Goal: Transaction & Acquisition: Book appointment/travel/reservation

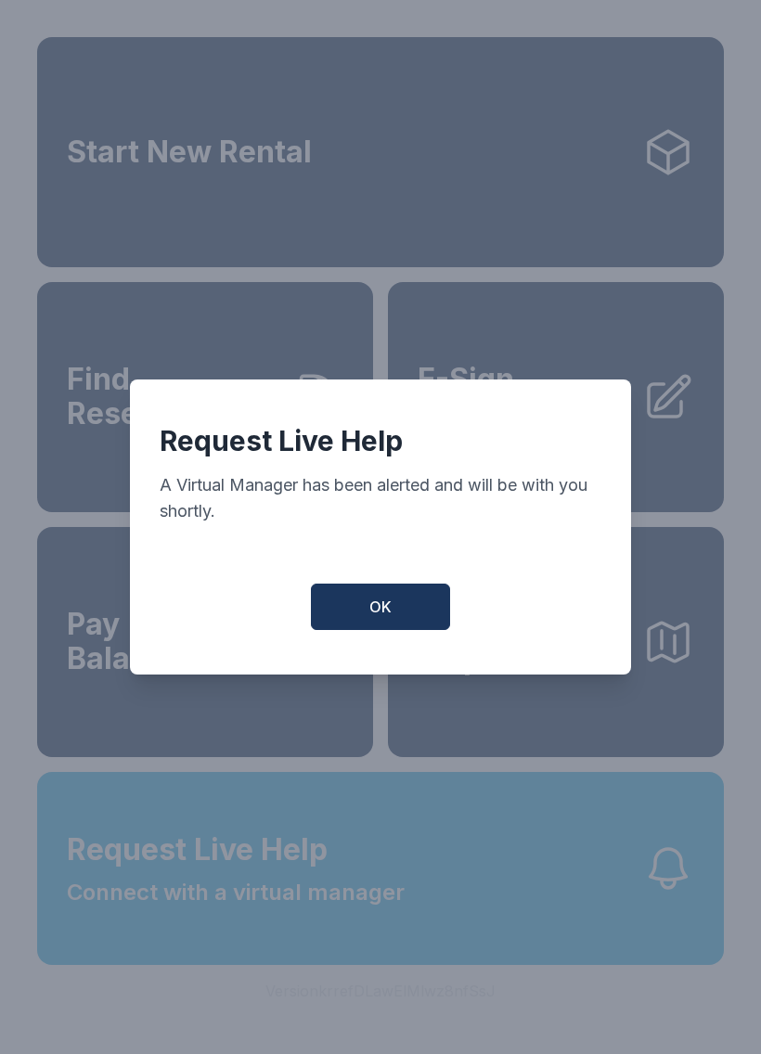
click at [390, 618] on span "OK" at bounding box center [380, 606] width 22 height 22
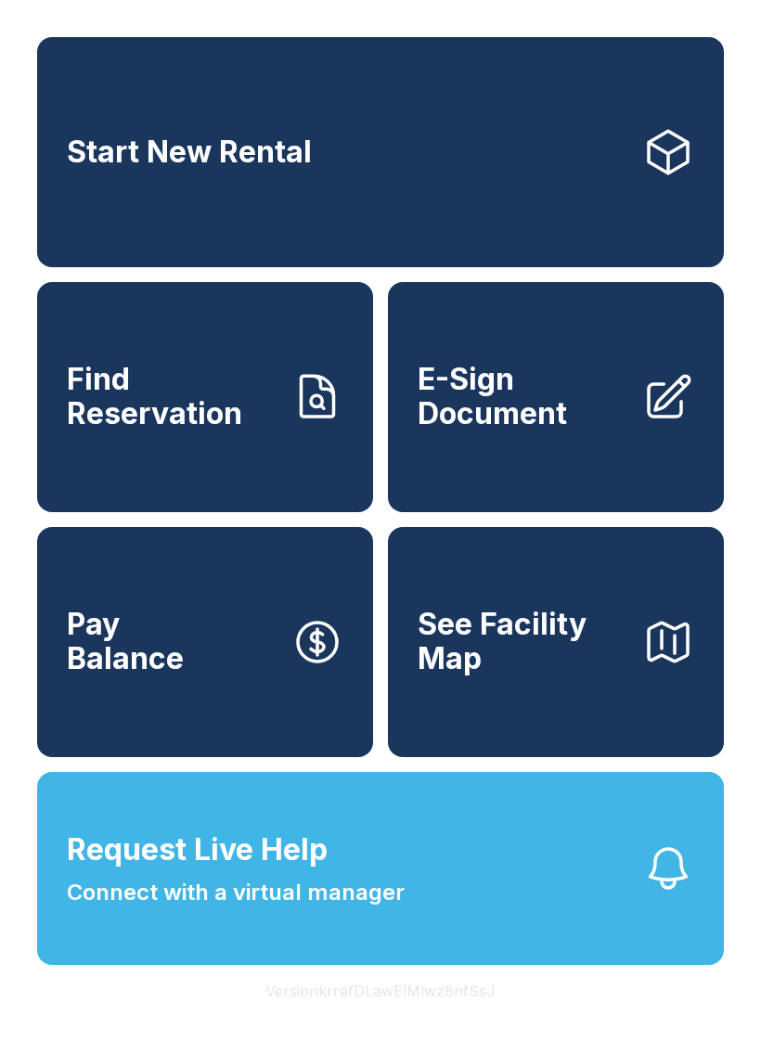
click at [582, 675] on span "See Facility Map" at bounding box center [522, 642] width 210 height 68
click at [581, 675] on span "See Facility Map" at bounding box center [522, 642] width 210 height 68
click at [668, 139] on icon at bounding box center [667, 152] width 39 height 43
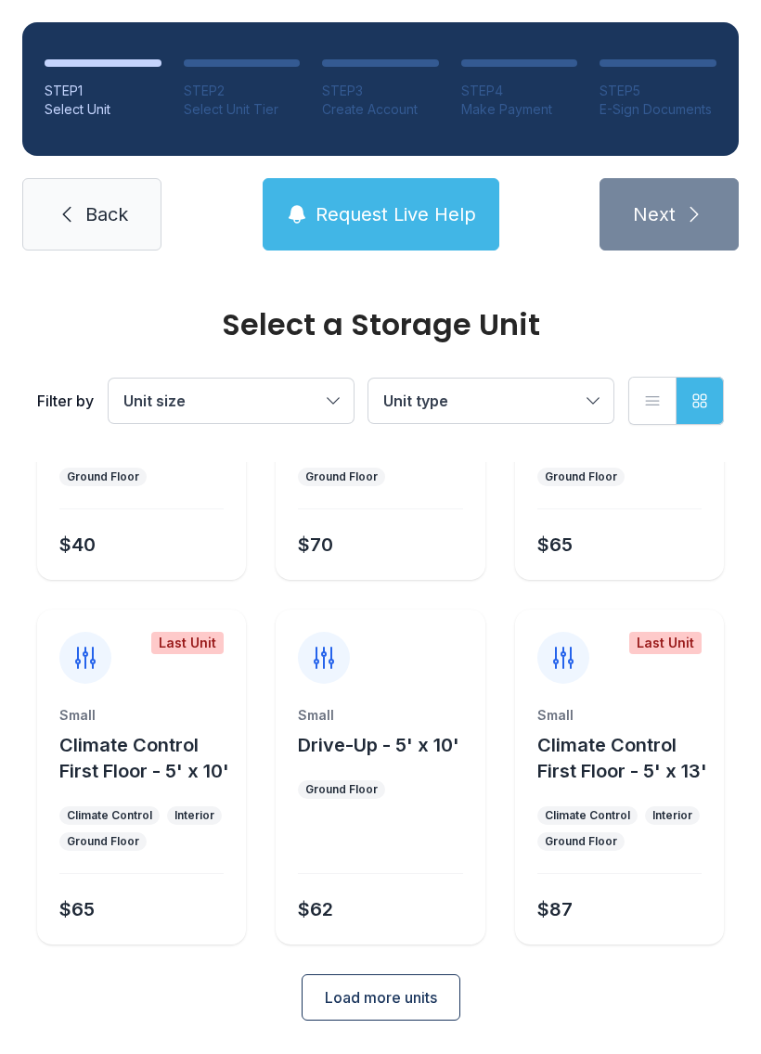
scroll to position [221, 0]
click at [390, 994] on span "Load more units" at bounding box center [381, 997] width 112 height 22
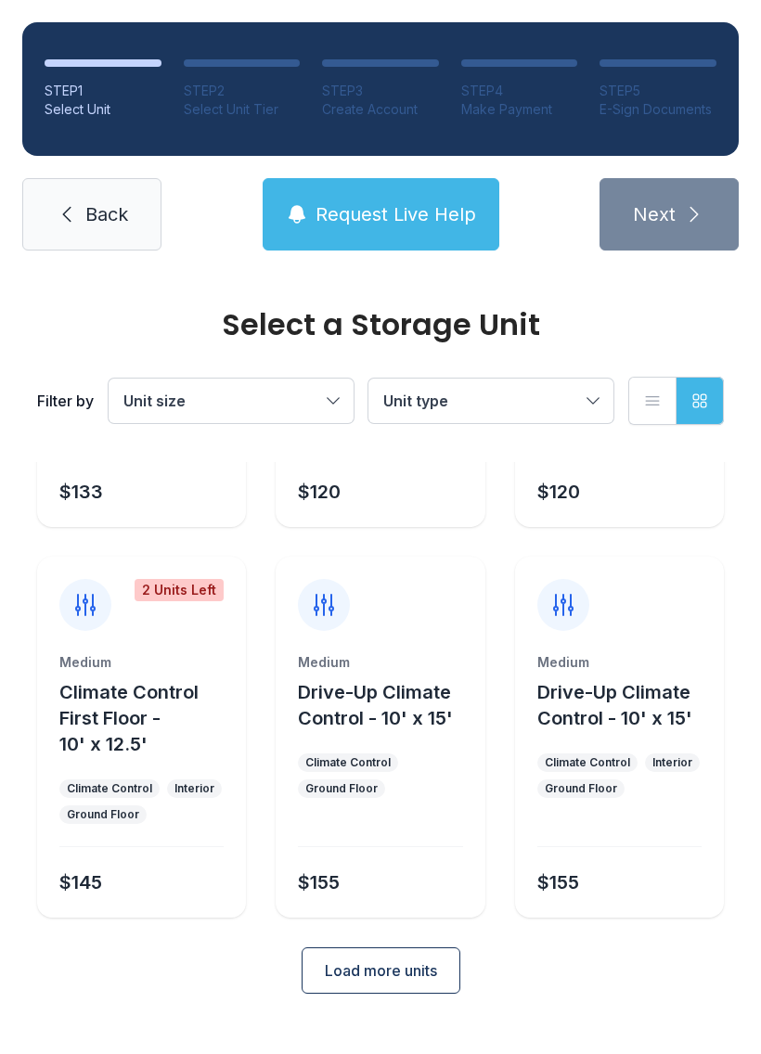
scroll to position [1002, 0]
click at [409, 982] on span "Load more units" at bounding box center [381, 971] width 112 height 22
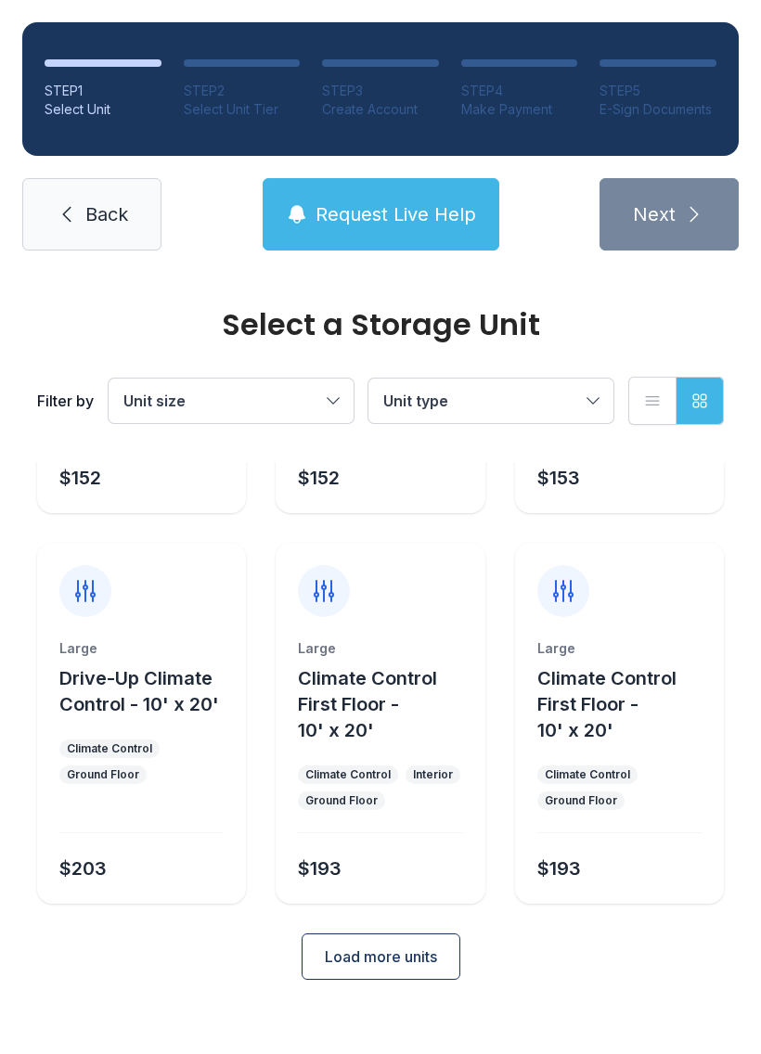
scroll to position [1783, 0]
click at [389, 979] on button "Load more units" at bounding box center [380, 956] width 159 height 46
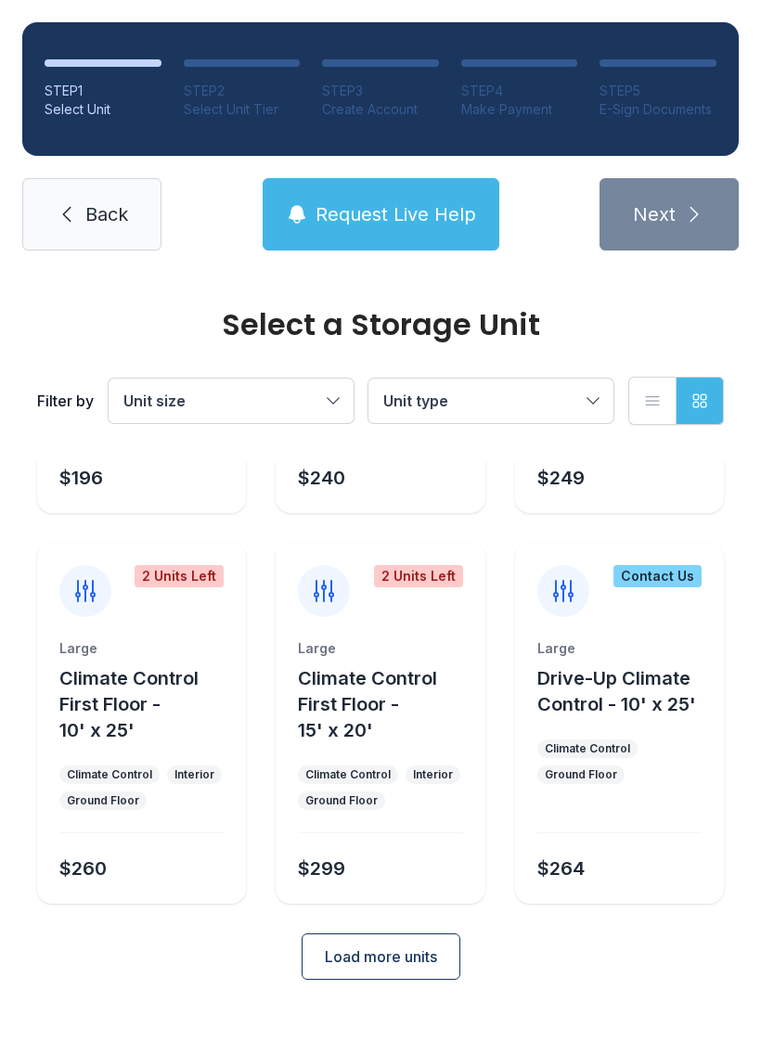
scroll to position [2538, 0]
click at [387, 967] on span "Load more units" at bounding box center [381, 956] width 112 height 22
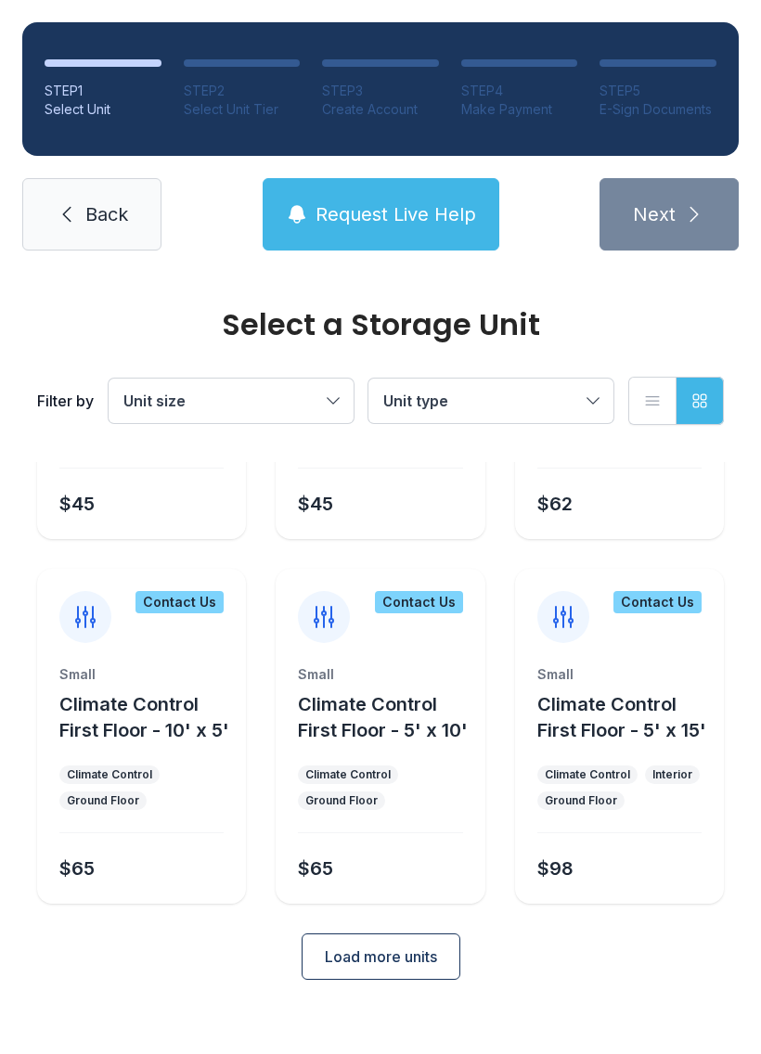
scroll to position [3267, 0]
click at [416, 979] on button "Load more units" at bounding box center [380, 956] width 159 height 46
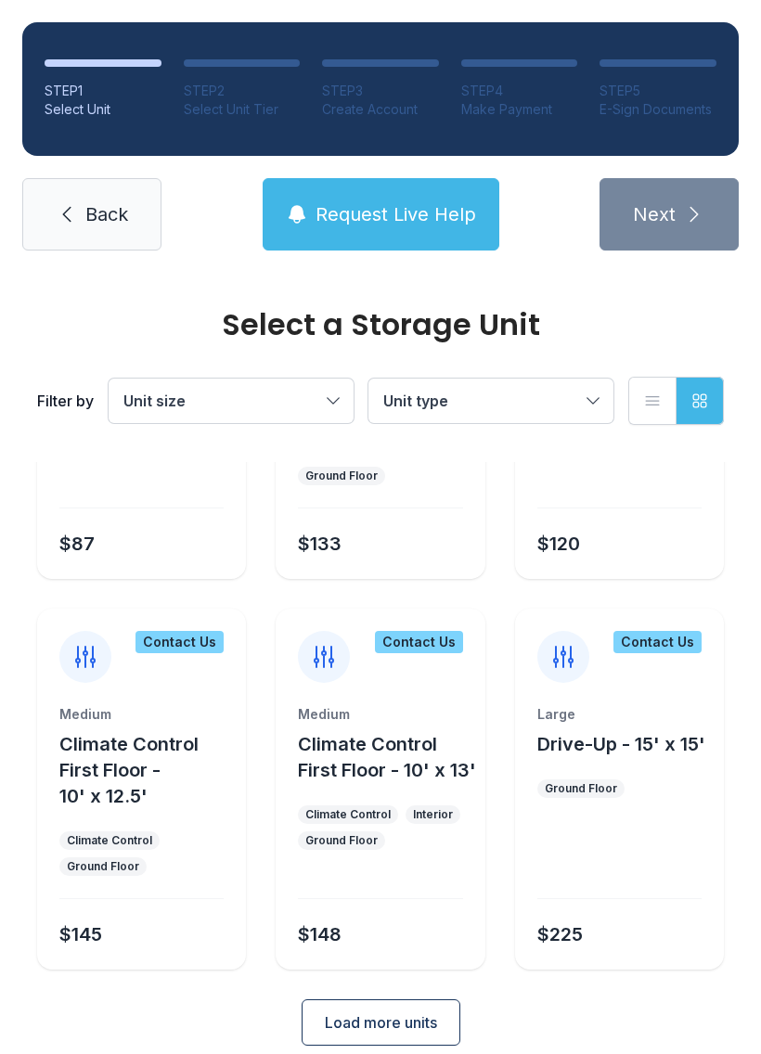
scroll to position [3944, 0]
click at [331, 399] on button "Unit size" at bounding box center [231, 400] width 245 height 45
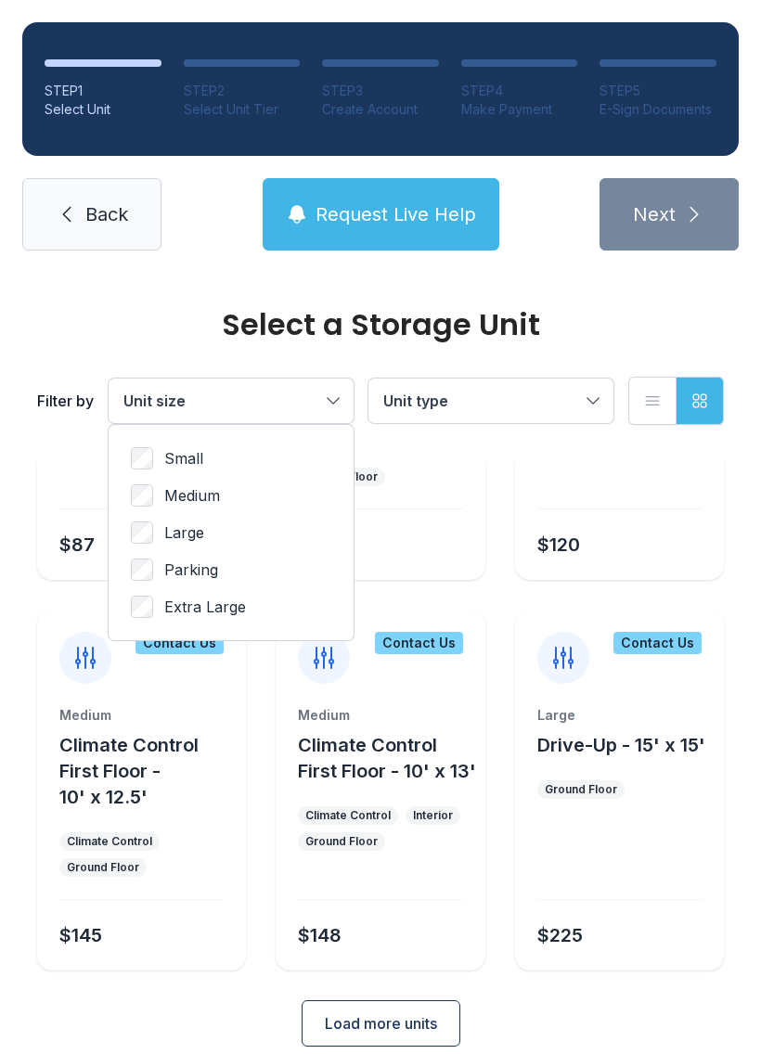
scroll to position [0, 0]
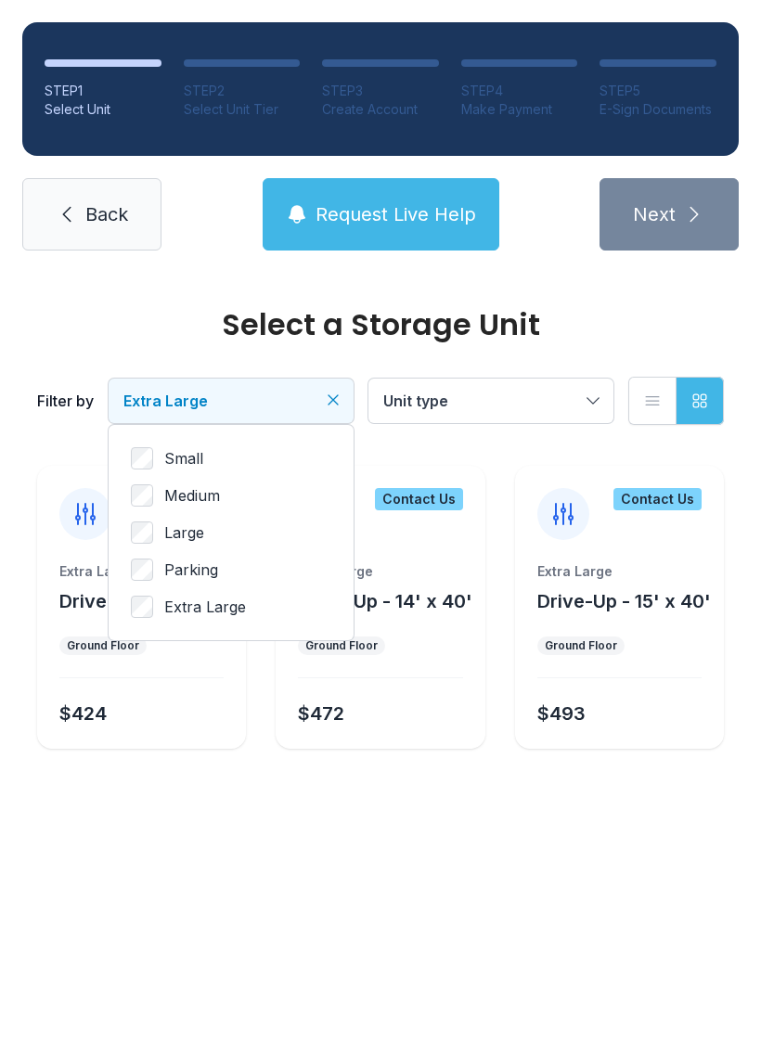
click at [573, 395] on span "Unit type" at bounding box center [481, 401] width 197 height 22
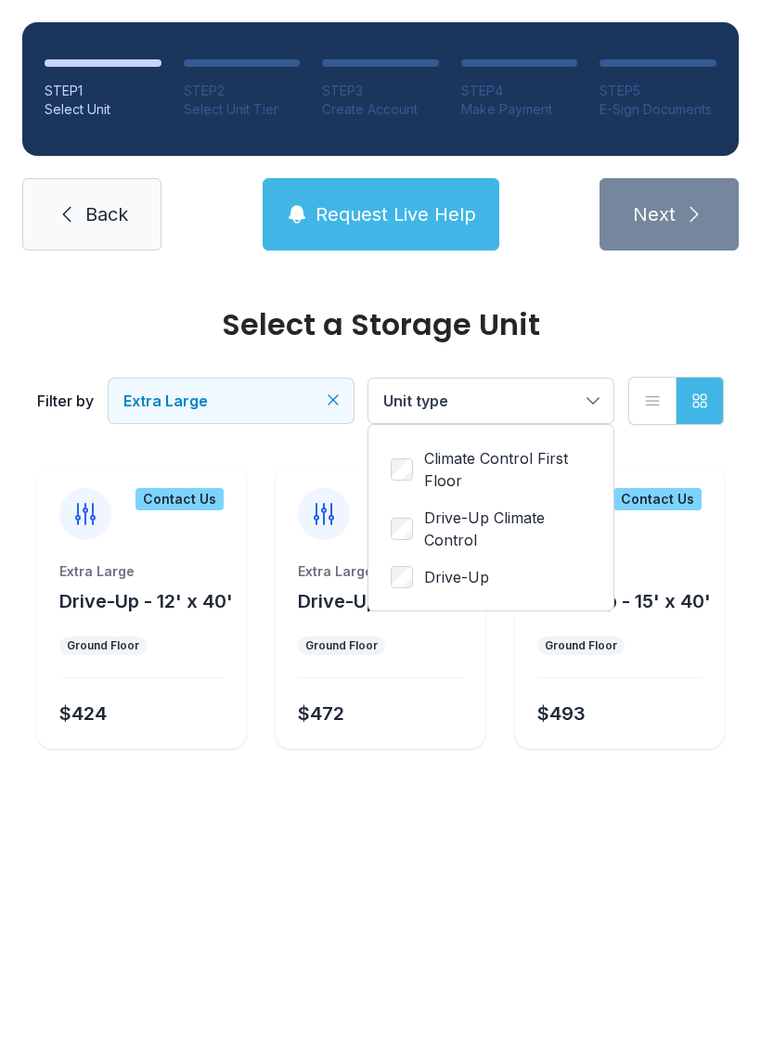
click at [440, 579] on span "Drive-Up" at bounding box center [456, 577] width 65 height 22
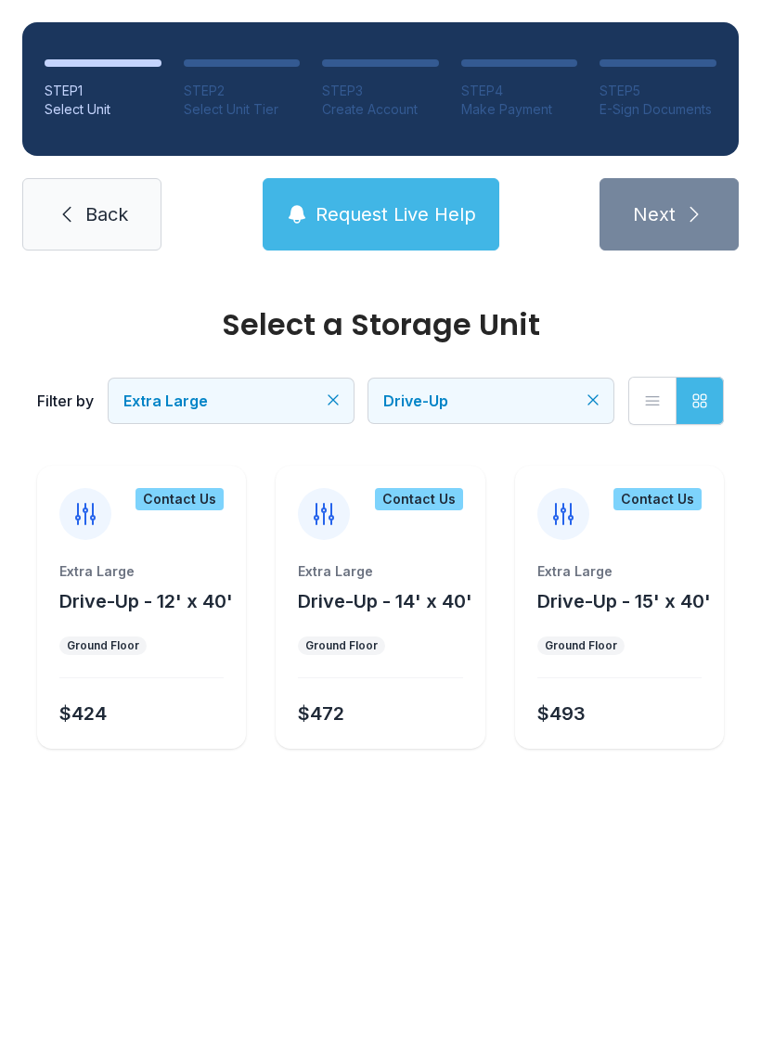
click at [341, 387] on button "Extra Large" at bounding box center [231, 400] width 245 height 45
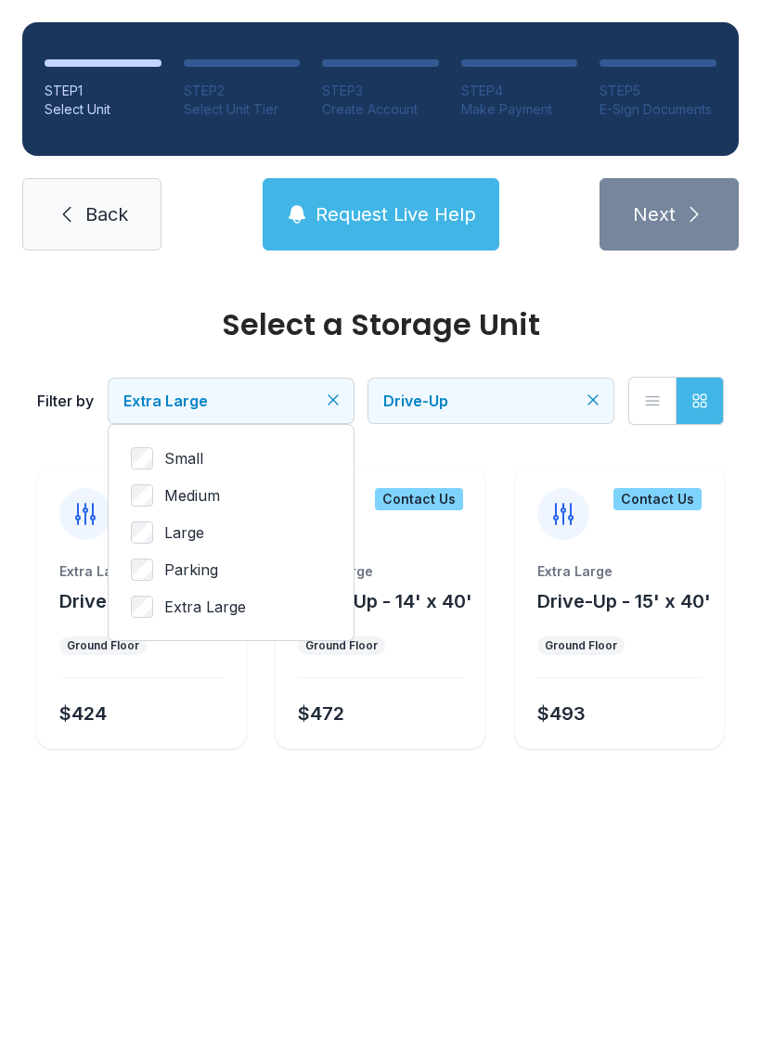
click at [169, 525] on span "Large" at bounding box center [184, 532] width 40 height 22
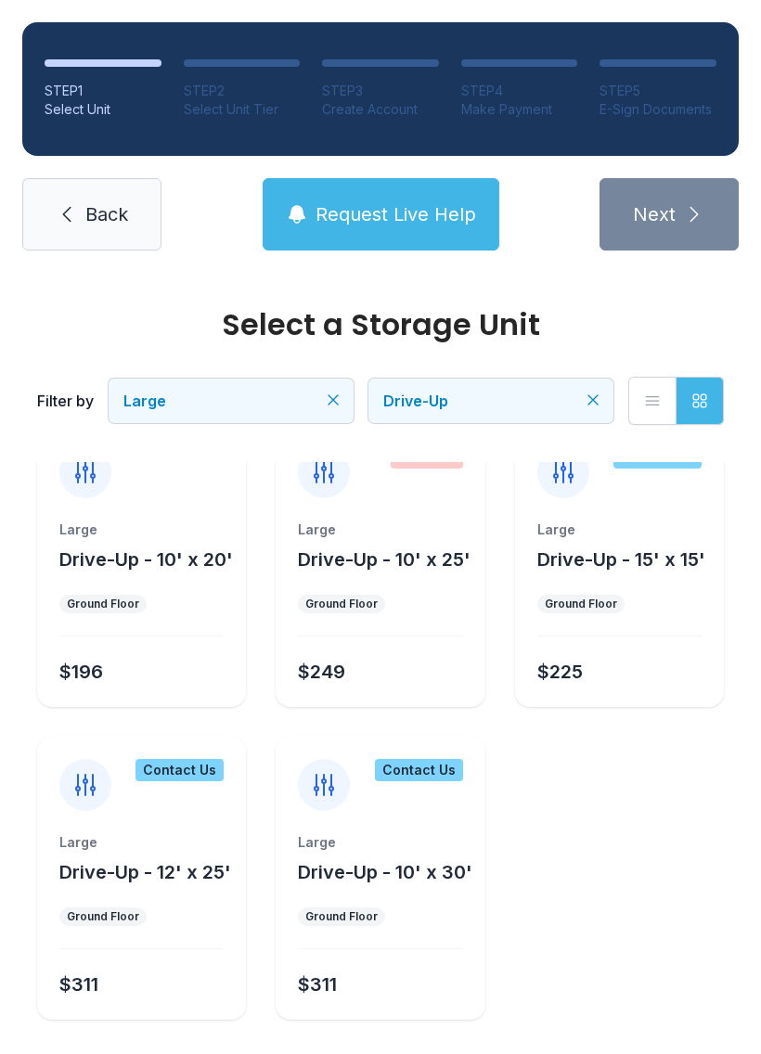
scroll to position [41, 0]
click at [667, 388] on button "List view" at bounding box center [652, 401] width 48 height 48
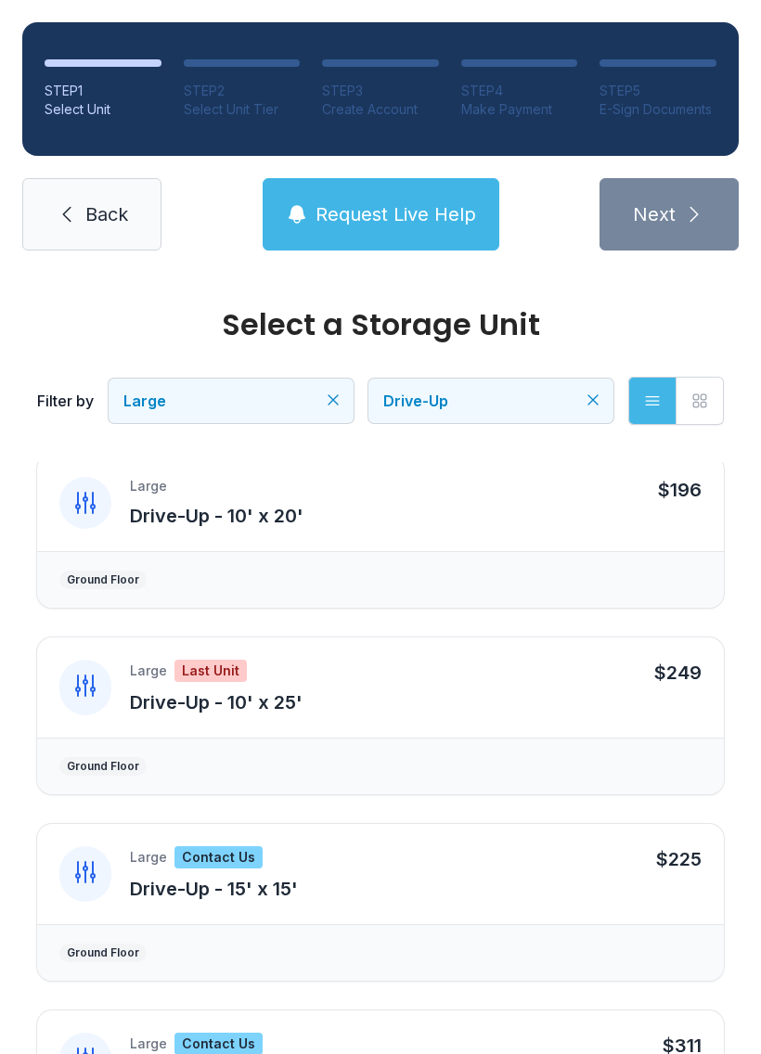
scroll to position [10, 0]
click at [664, 396] on button "List view" at bounding box center [652, 401] width 48 height 48
click at [711, 389] on button "Grid view" at bounding box center [699, 401] width 48 height 48
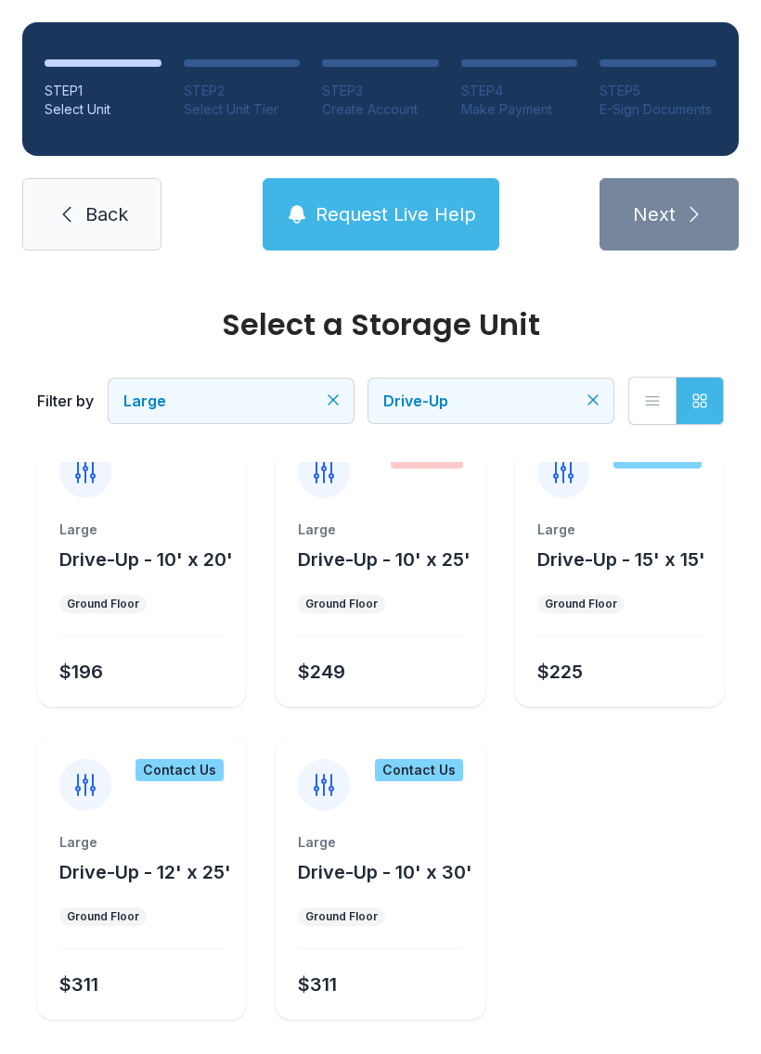
scroll to position [41, 0]
click at [406, 211] on span "Request Live Help" at bounding box center [395, 214] width 160 height 26
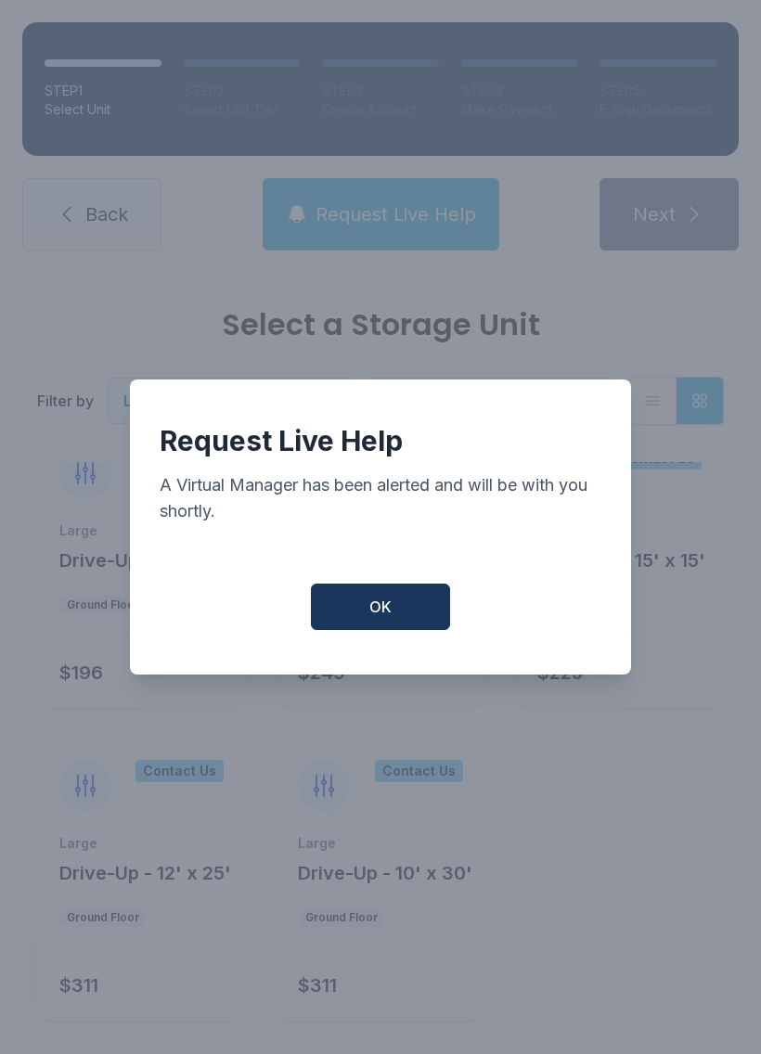
click at [397, 605] on button "OK" at bounding box center [380, 606] width 139 height 46
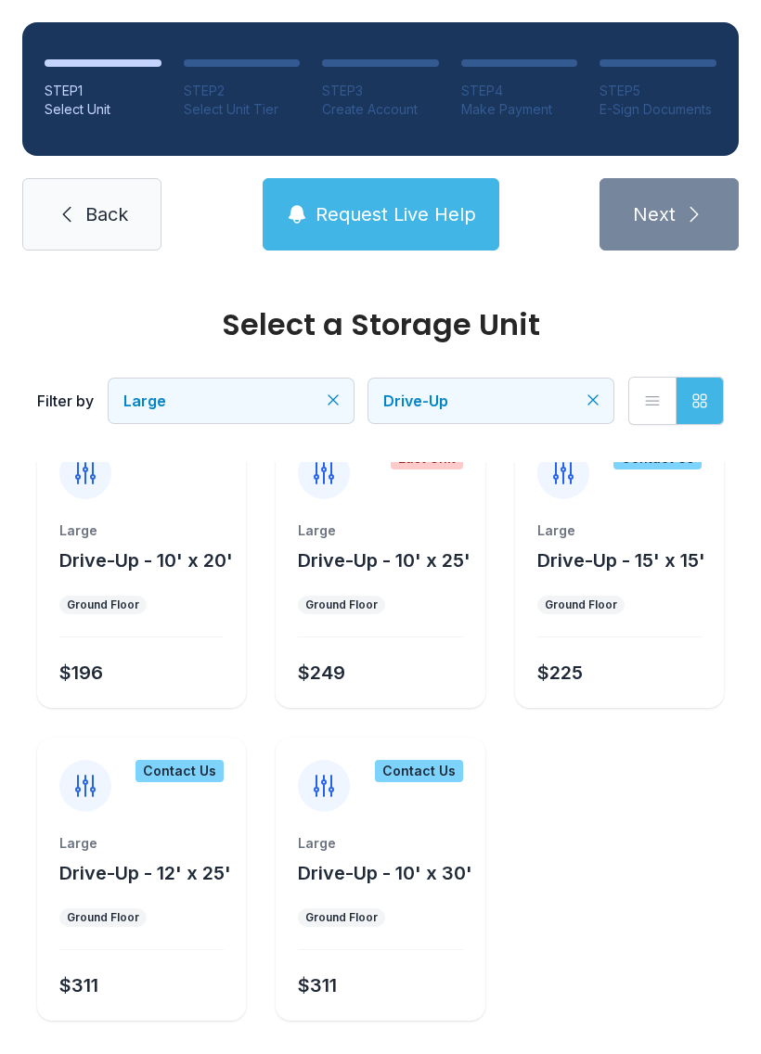
click at [401, 563] on span "Drive-Up - 10' x 25'" at bounding box center [384, 560] width 173 height 22
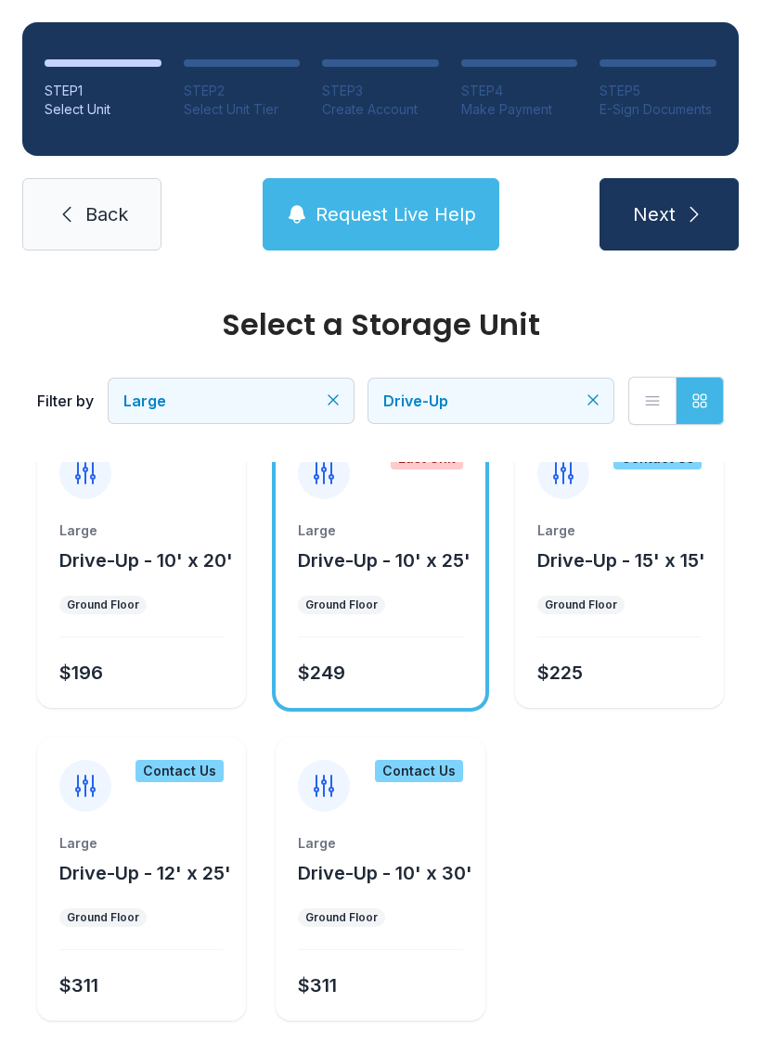
click at [403, 566] on span "Drive-Up - 10' x 25'" at bounding box center [384, 560] width 173 height 22
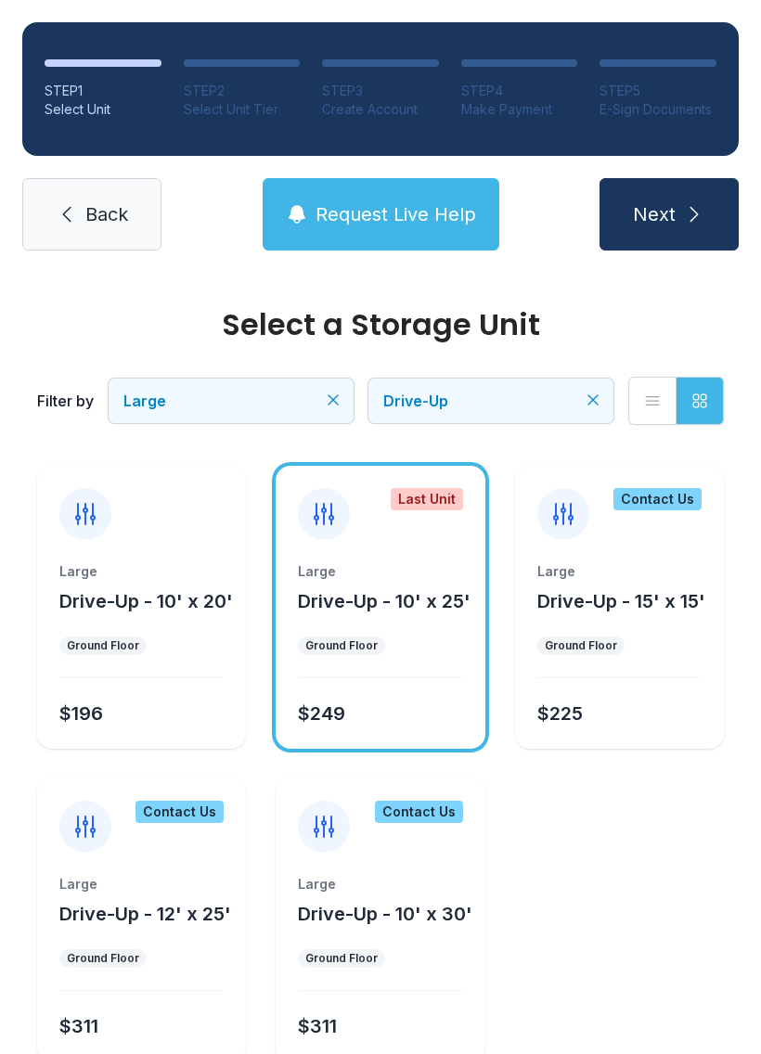
scroll to position [0, 0]
click at [433, 499] on div "Last Unit" at bounding box center [426, 499] width 72 height 22
click at [315, 510] on icon at bounding box center [324, 514] width 30 height 30
click at [334, 522] on icon at bounding box center [324, 514] width 30 height 30
click at [400, 612] on button "Drive-Up - 10' x 25'" at bounding box center [384, 601] width 173 height 26
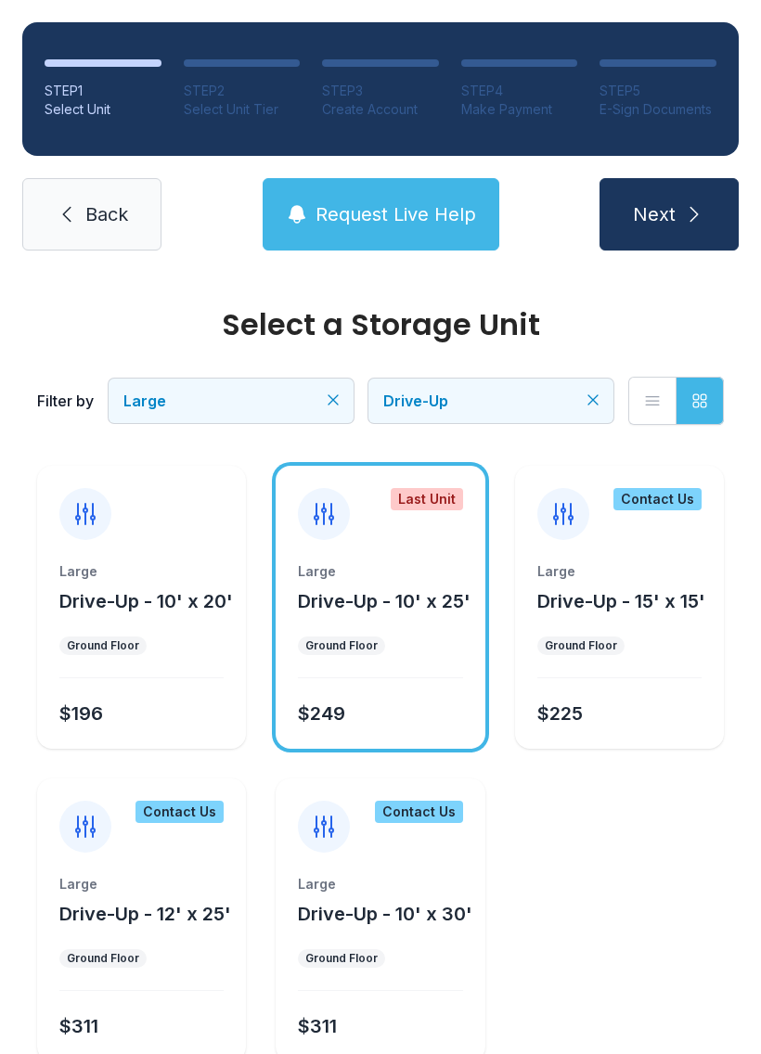
click at [426, 651] on ul "Ground Floor" at bounding box center [380, 645] width 164 height 19
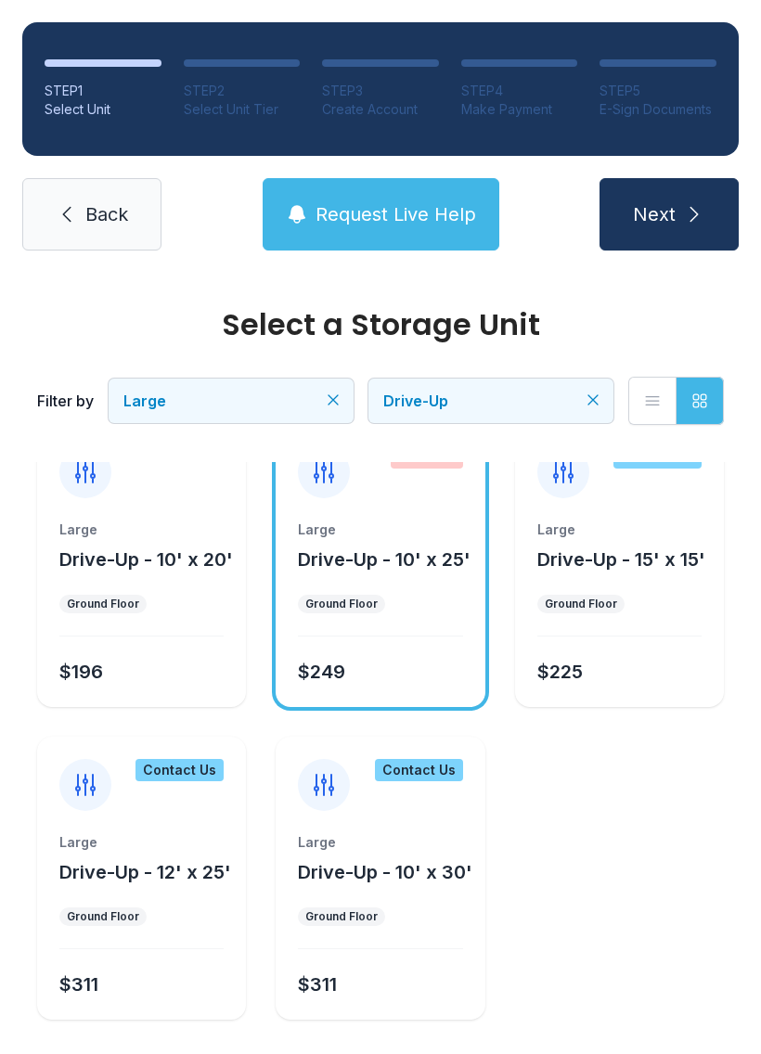
scroll to position [41, 0]
click at [409, 611] on ul "Ground Floor" at bounding box center [380, 604] width 164 height 19
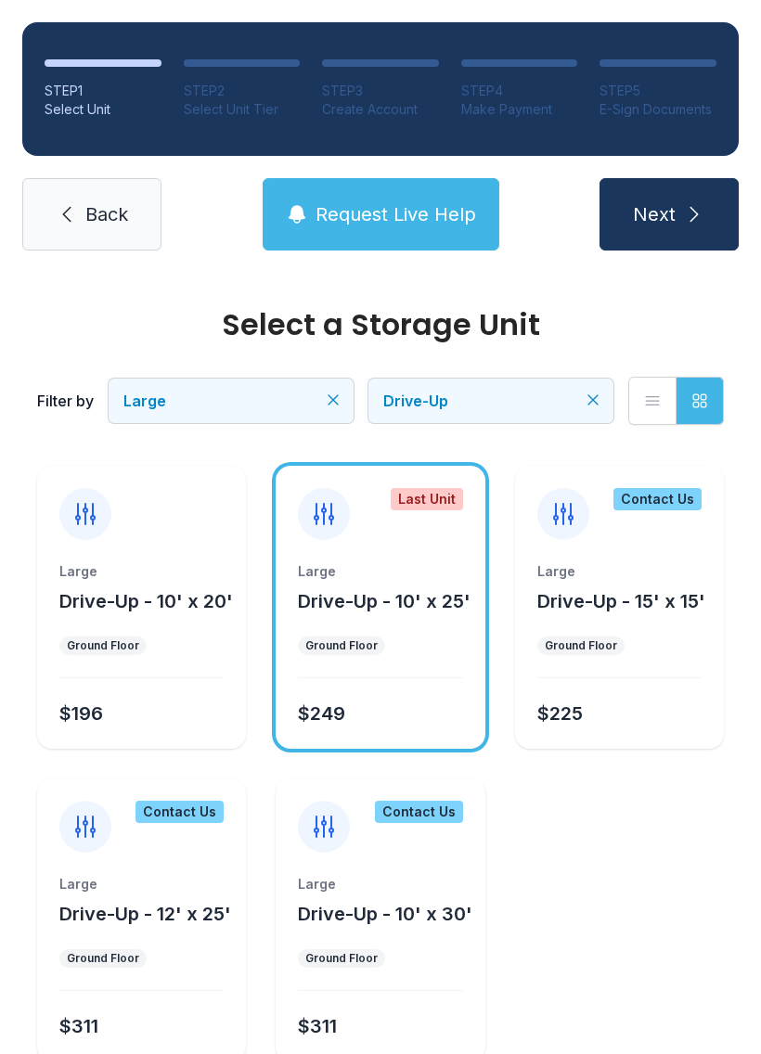
scroll to position [0, 0]
click at [404, 607] on span "Drive-Up - 10' x 25'" at bounding box center [384, 601] width 173 height 22
click at [320, 531] on div at bounding box center [324, 514] width 52 height 52
click at [335, 510] on icon at bounding box center [324, 514] width 30 height 30
click at [573, 409] on span "Drive-Up" at bounding box center [481, 401] width 197 height 22
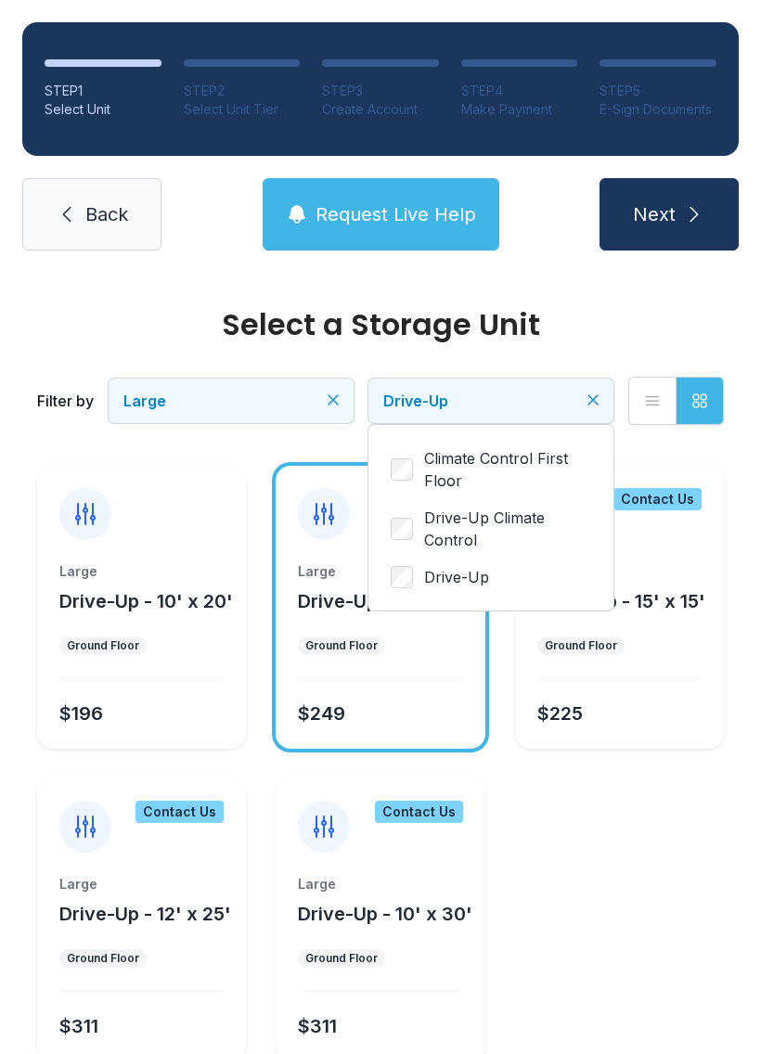
click at [454, 471] on span "Climate Control First Floor" at bounding box center [507, 469] width 167 height 45
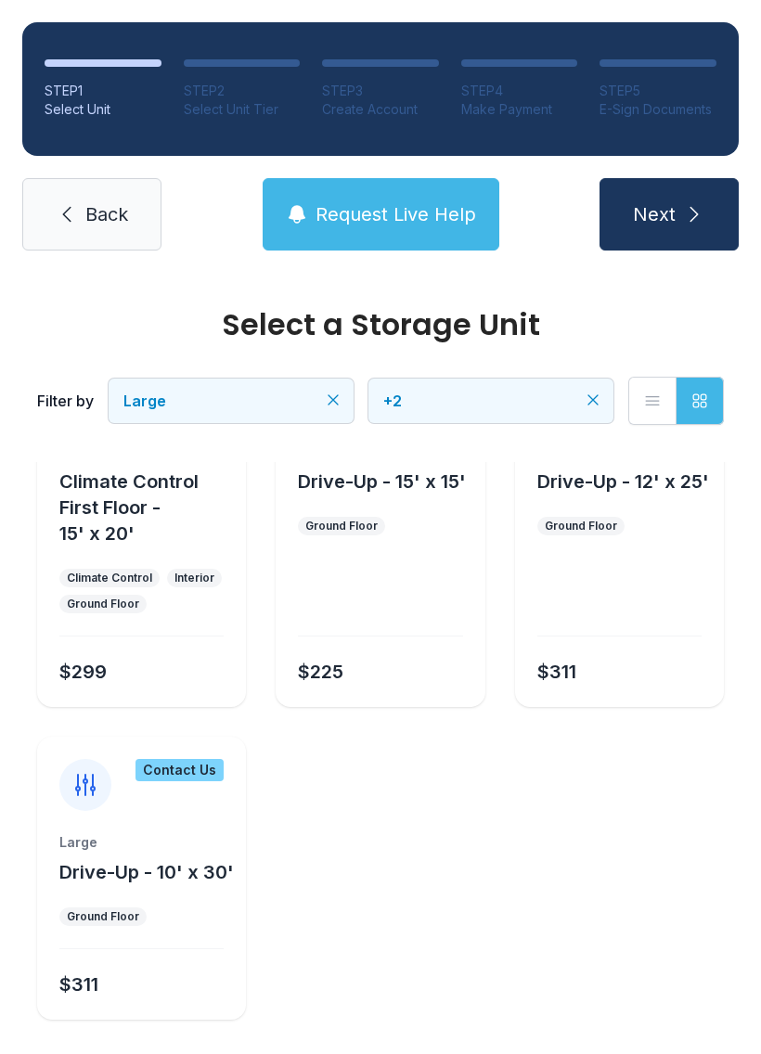
scroll to position [900, 0]
click at [187, 764] on div "Contact Us" at bounding box center [179, 771] width 88 height 22
click at [180, 762] on div "Contact Us" at bounding box center [179, 771] width 88 height 22
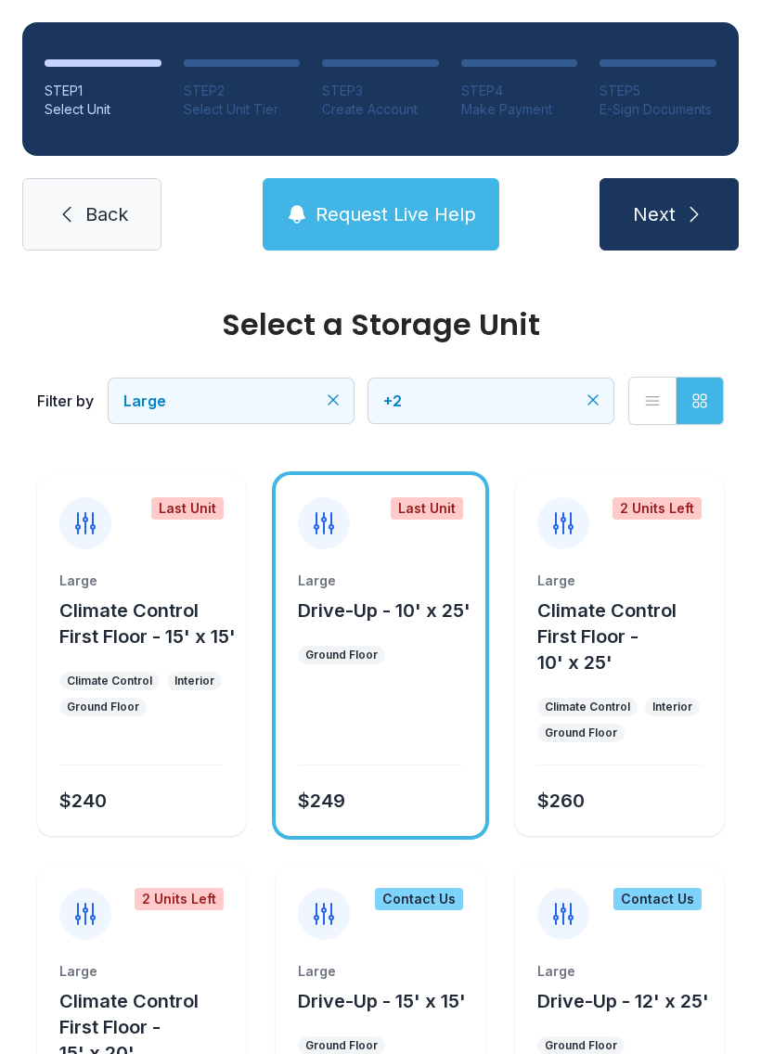
scroll to position [344, 0]
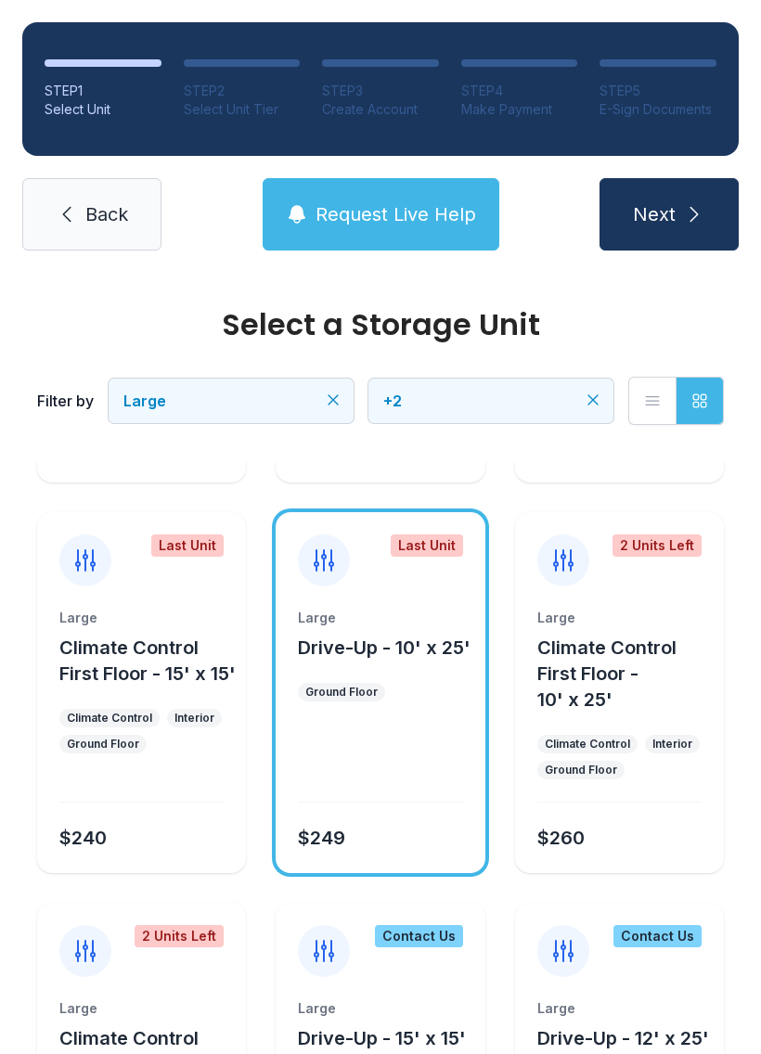
click at [665, 188] on button "Next" at bounding box center [668, 214] width 139 height 72
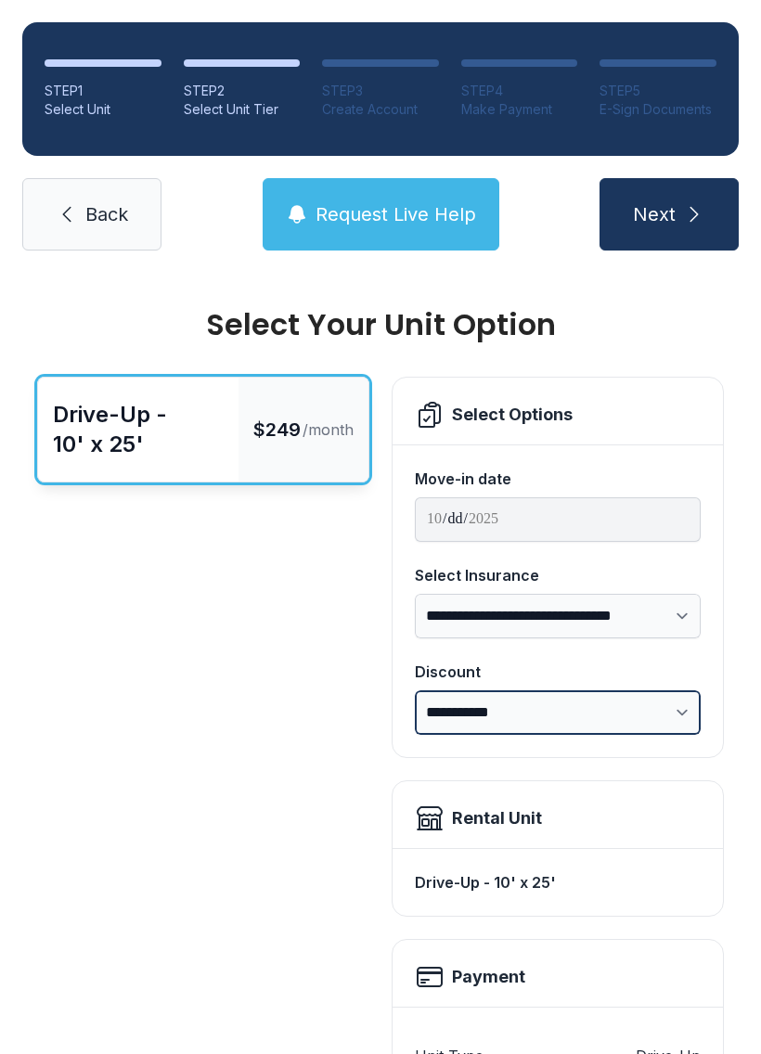
click at [649, 697] on select "**********" at bounding box center [558, 712] width 286 height 45
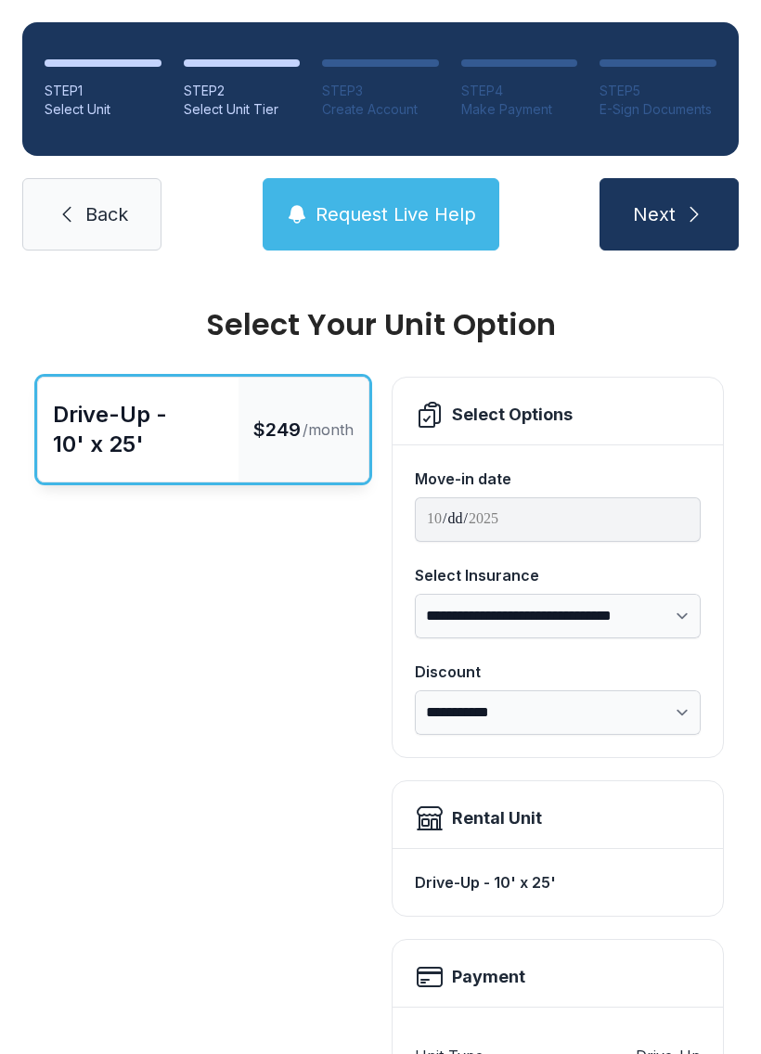
click at [687, 205] on icon "submit" at bounding box center [694, 214] width 22 height 22
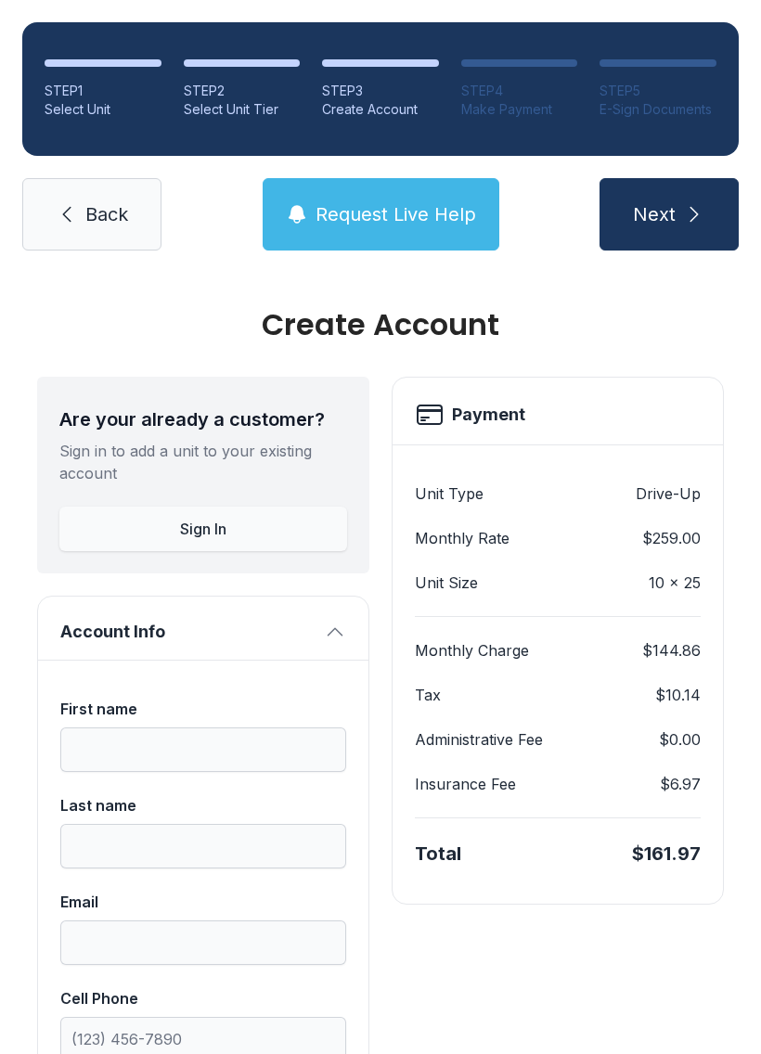
click at [677, 202] on button "Next" at bounding box center [668, 214] width 139 height 72
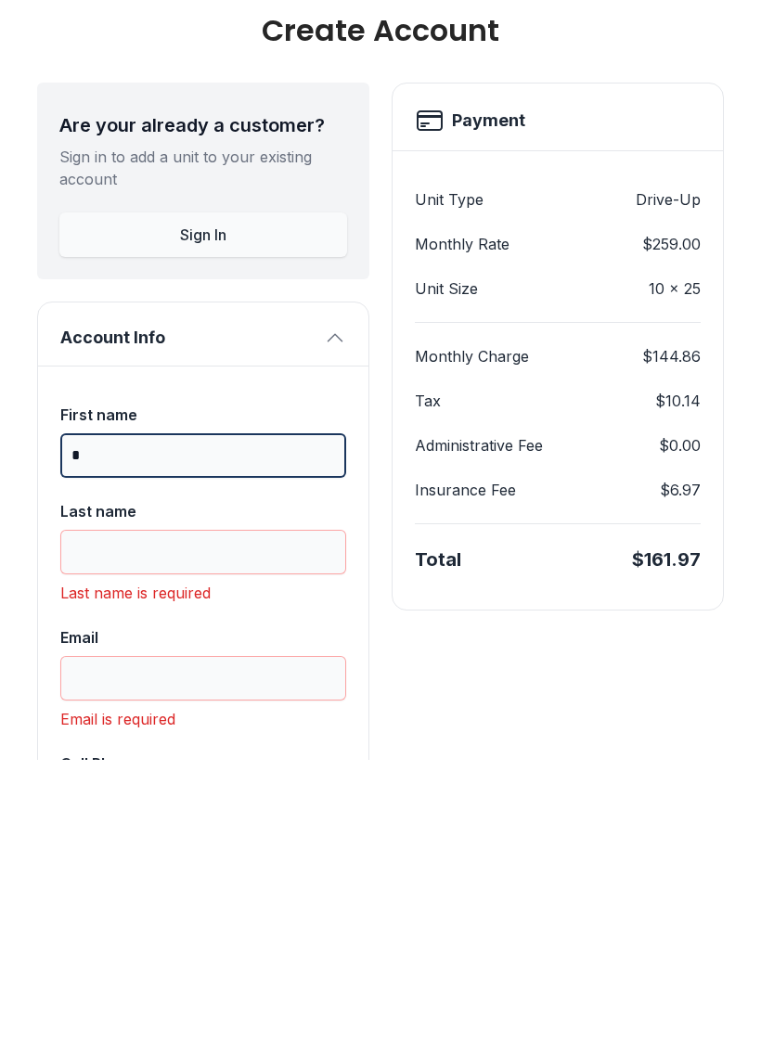
type input "*"
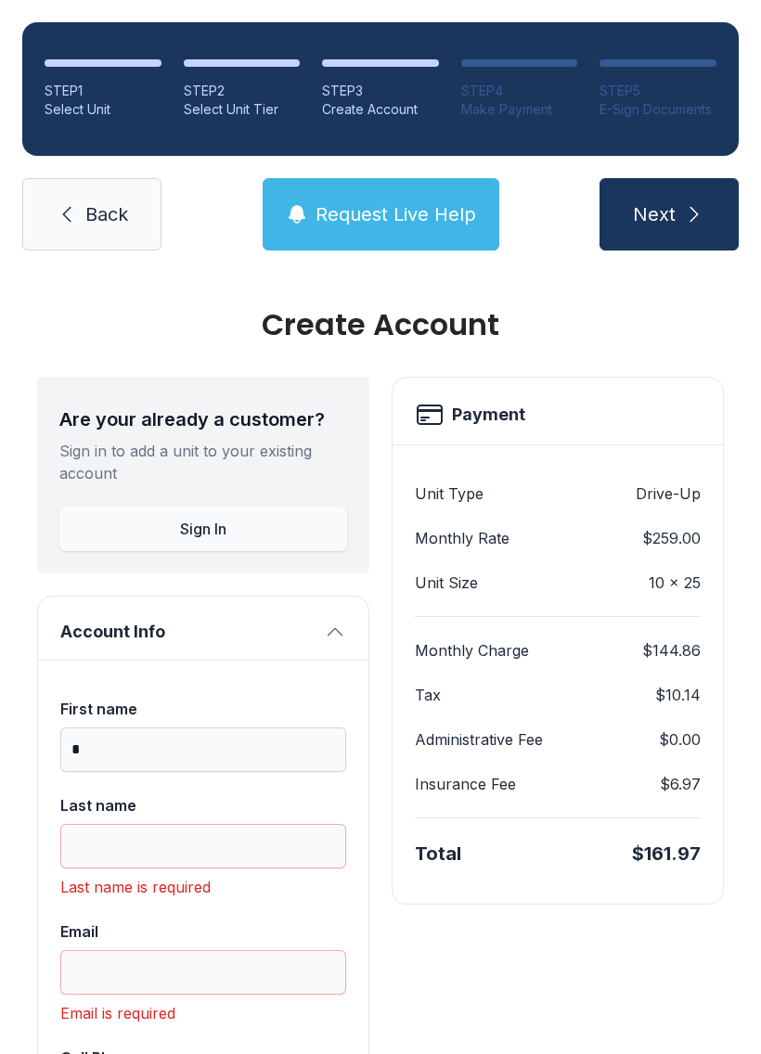
click at [55, 190] on link "Back" at bounding box center [91, 214] width 139 height 72
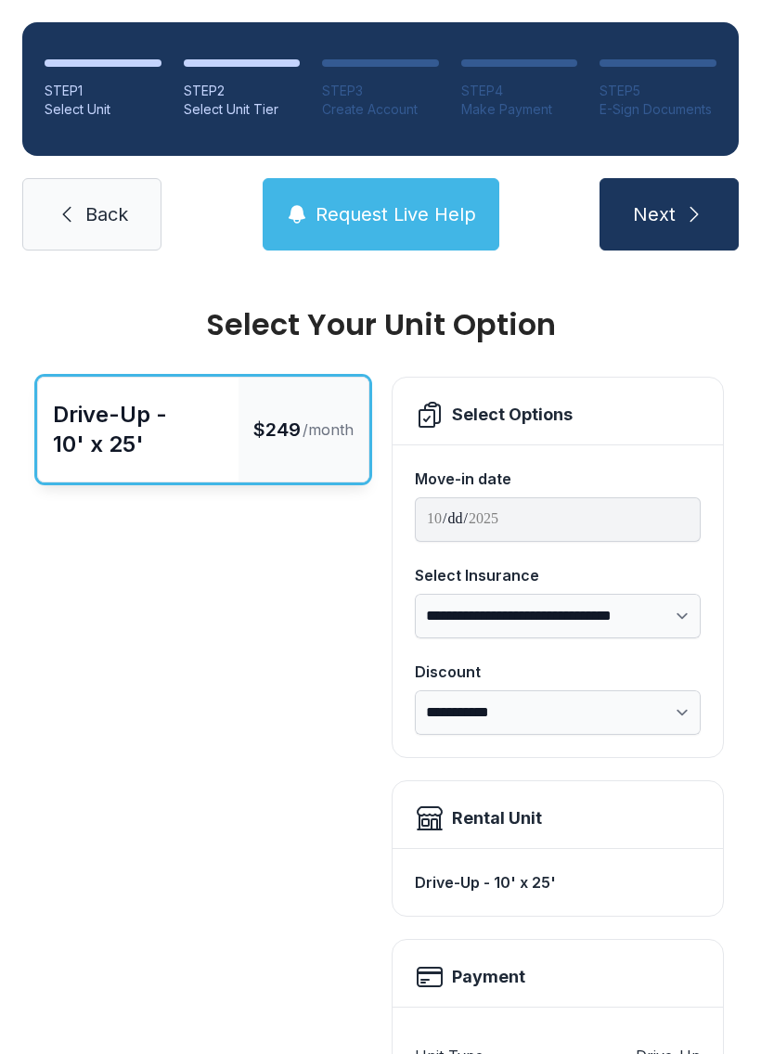
click at [92, 195] on link "Back" at bounding box center [91, 214] width 139 height 72
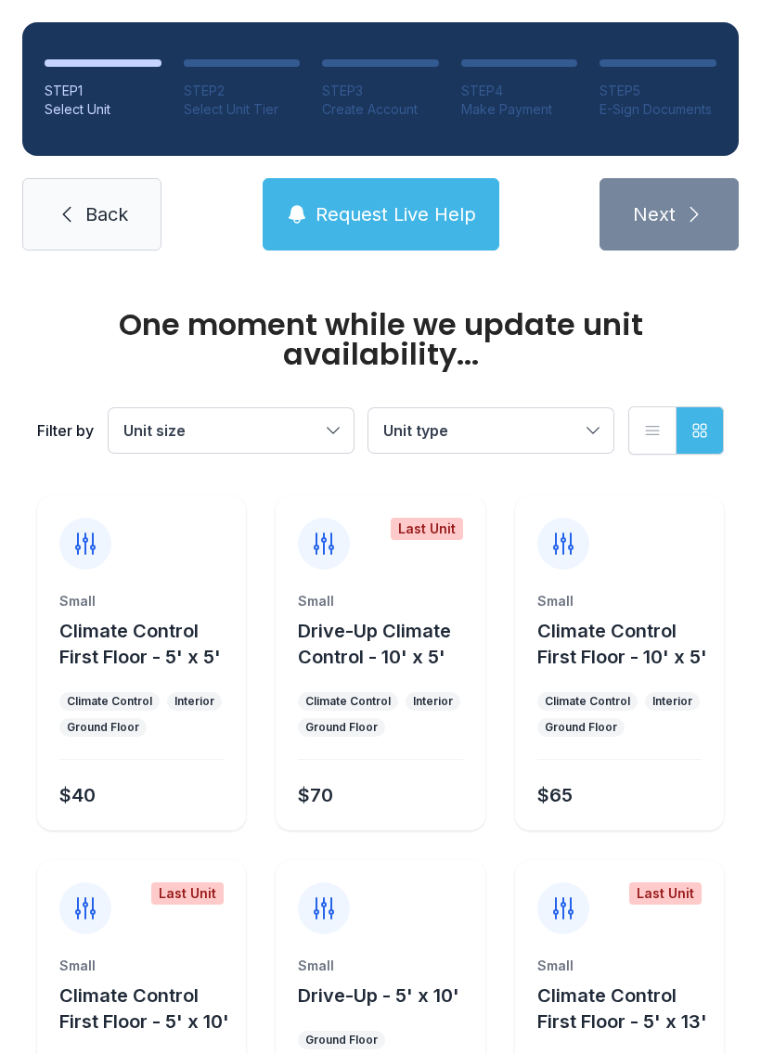
click at [89, 195] on link "Back" at bounding box center [91, 214] width 139 height 72
